Goal: Navigation & Orientation: Go to known website

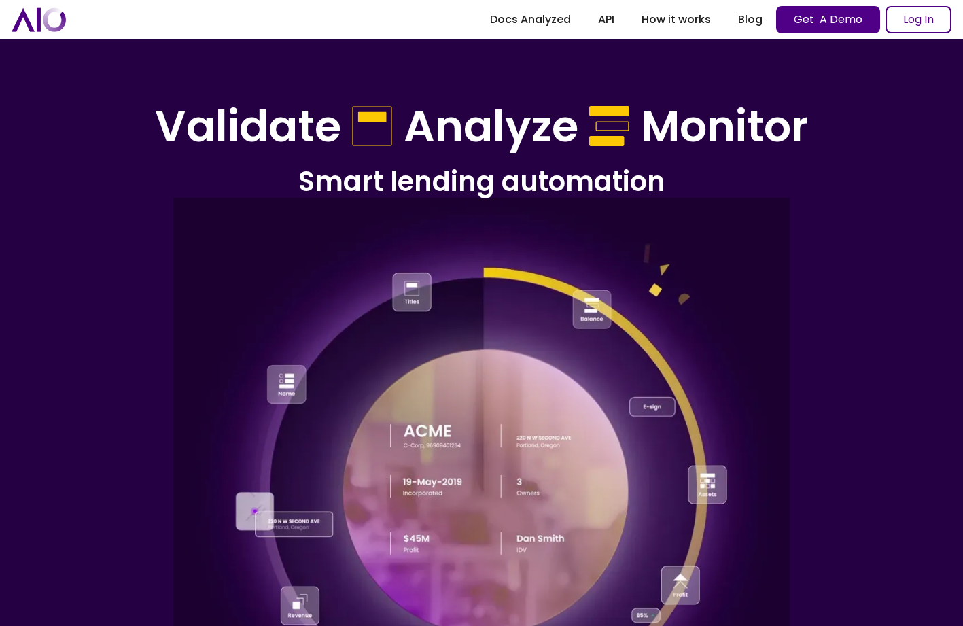
click at [53, 28] on img "home" at bounding box center [39, 19] width 54 height 24
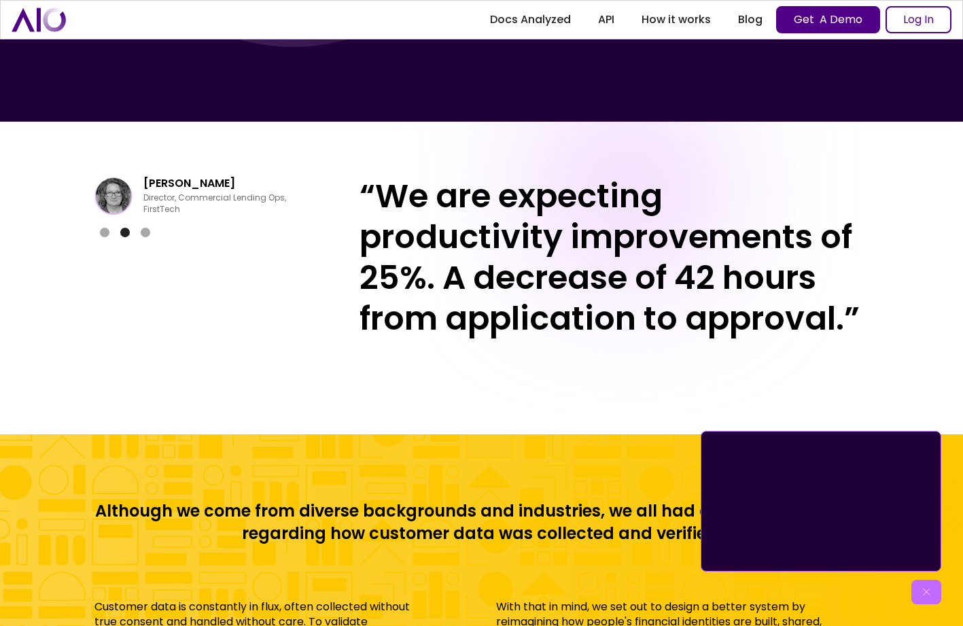
scroll to position [5261, 0]
